Goal: Information Seeking & Learning: Learn about a topic

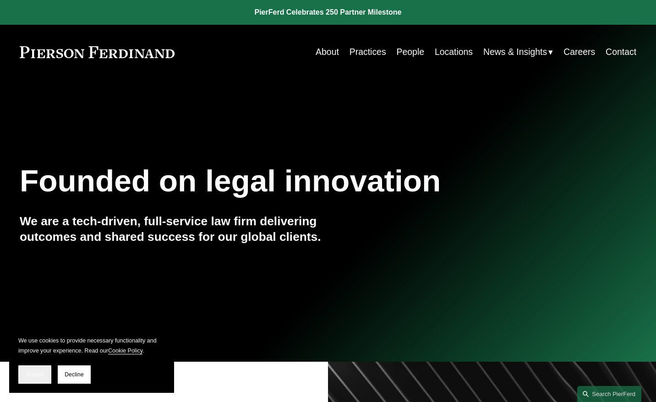
click at [43, 374] on span "Accept" at bounding box center [34, 375] width 17 height 6
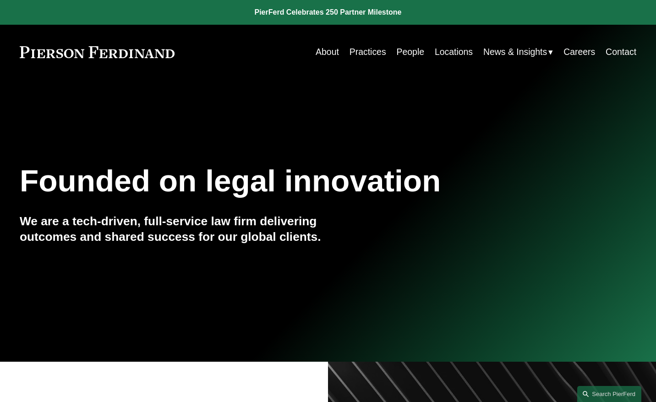
click at [319, 53] on link "About" at bounding box center [327, 52] width 23 height 18
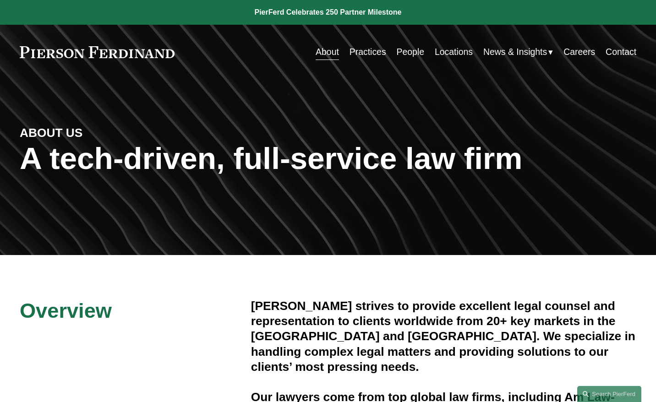
click at [399, 54] on link "People" at bounding box center [410, 52] width 27 height 18
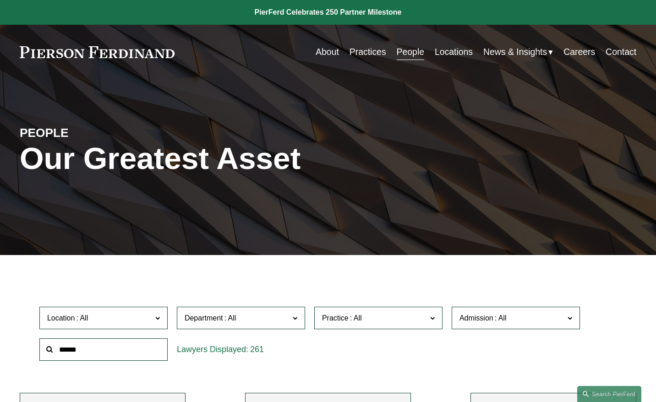
click at [316, 49] on link "About" at bounding box center [327, 52] width 23 height 18
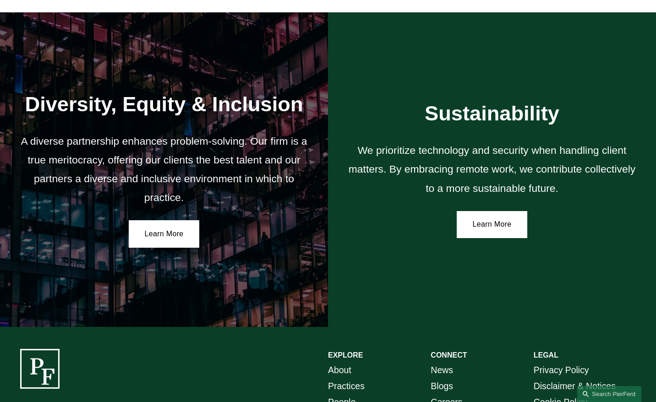
scroll to position [1558, 0]
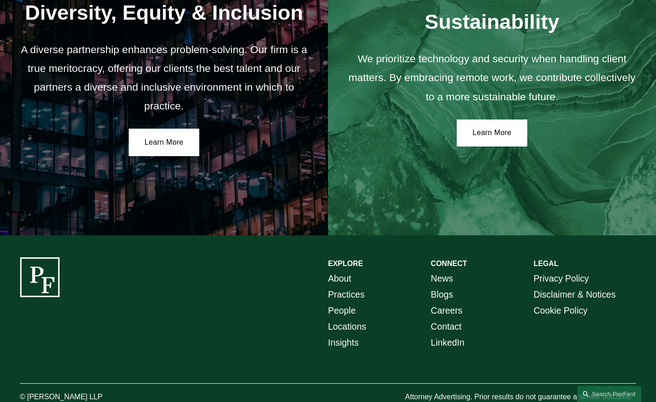
click at [435, 285] on link "News" at bounding box center [442, 279] width 22 height 16
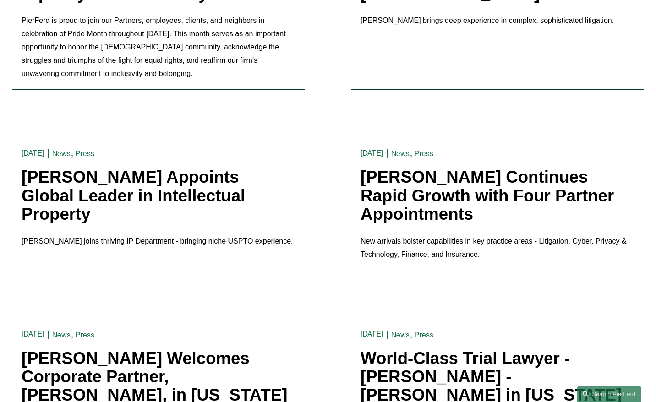
scroll to position [1953, 0]
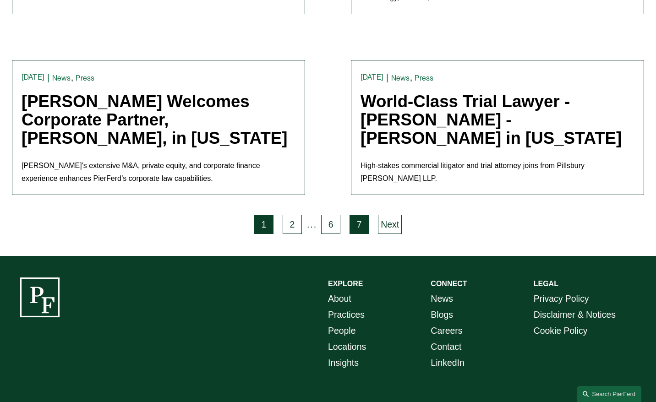
click at [363, 215] on link "7" at bounding box center [359, 224] width 19 height 19
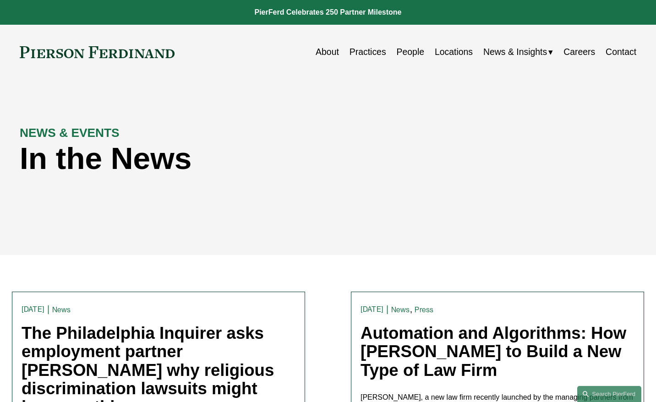
click at [614, 56] on link "Contact" at bounding box center [621, 52] width 31 height 18
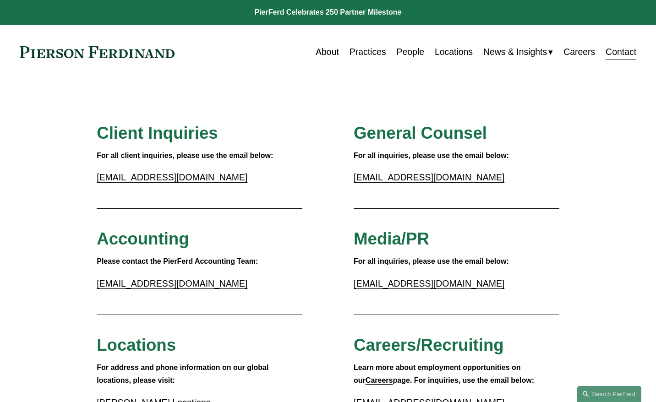
click at [407, 50] on link "People" at bounding box center [410, 52] width 27 height 18
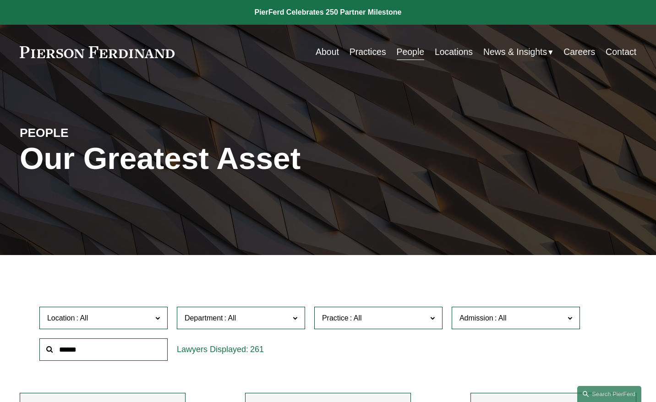
click at [0, 0] on span "News" at bounding box center [0, 0] width 0 height 0
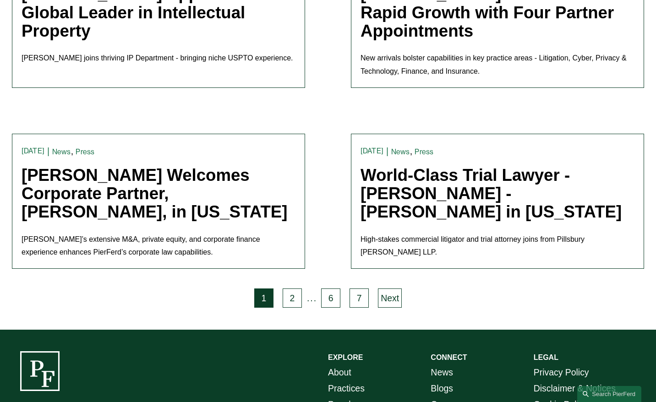
scroll to position [1953, 0]
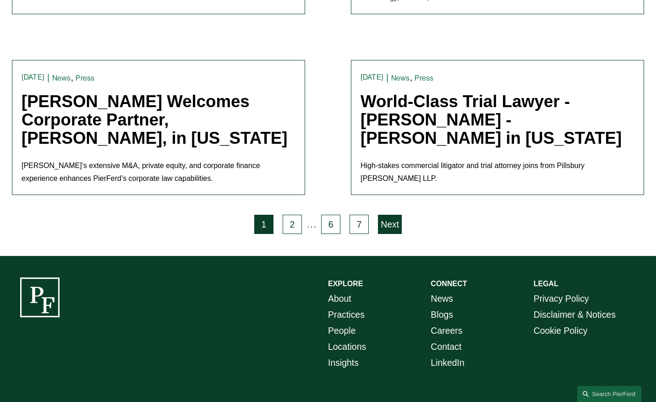
click at [395, 215] on link "Next" at bounding box center [390, 224] width 24 height 19
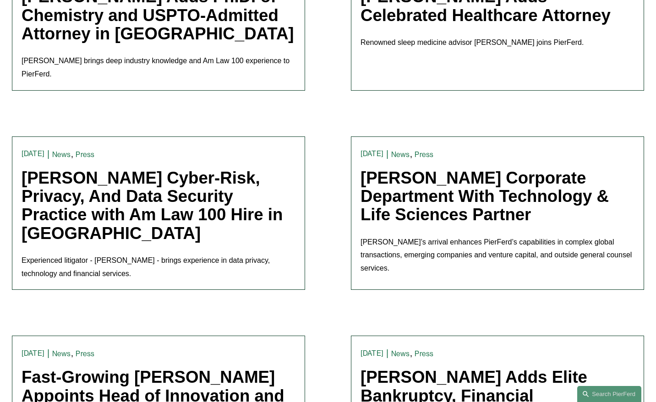
scroll to position [2110, 0]
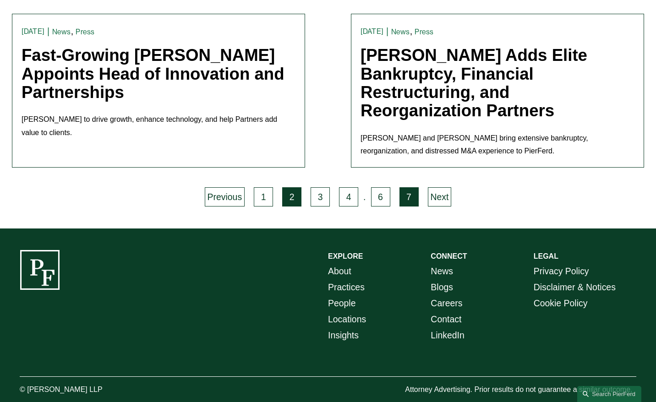
click at [409, 187] on link "7" at bounding box center [409, 196] width 19 height 19
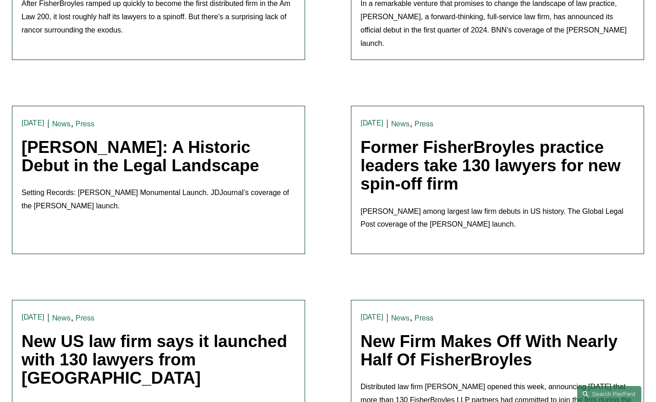
scroll to position [1277, 0]
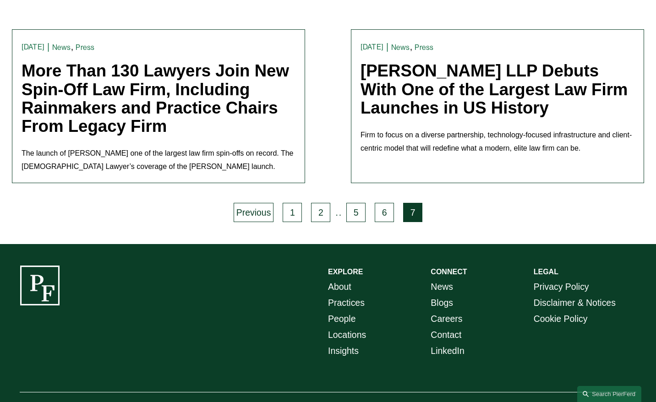
click at [412, 203] on link "7" at bounding box center [412, 212] width 19 height 19
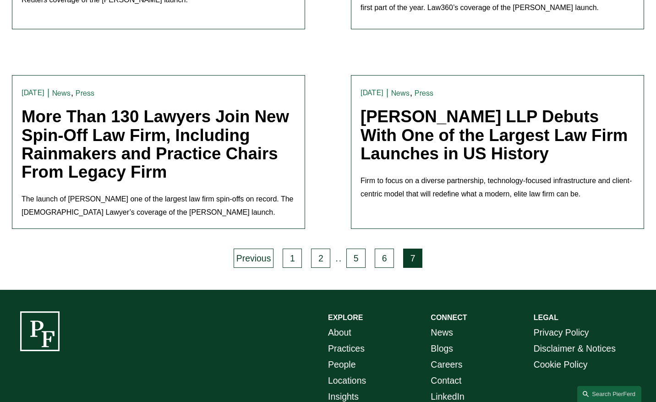
click at [130, 113] on link "More Than 130 Lawyers Join New Spin-Off Law Firm, Including Rainmakers and Prac…" at bounding box center [156, 144] width 268 height 74
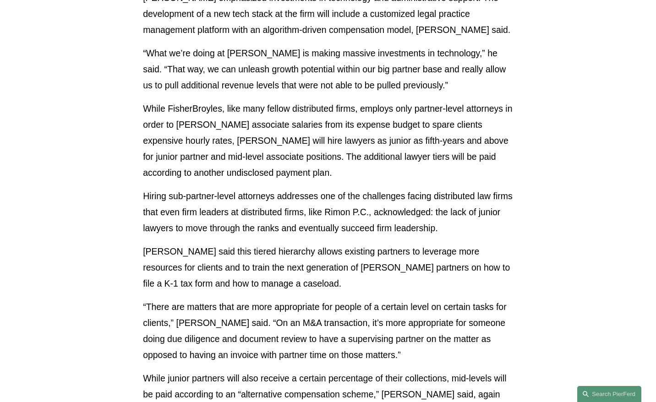
scroll to position [1604, 0]
